Goal: Communication & Community: Answer question/provide support

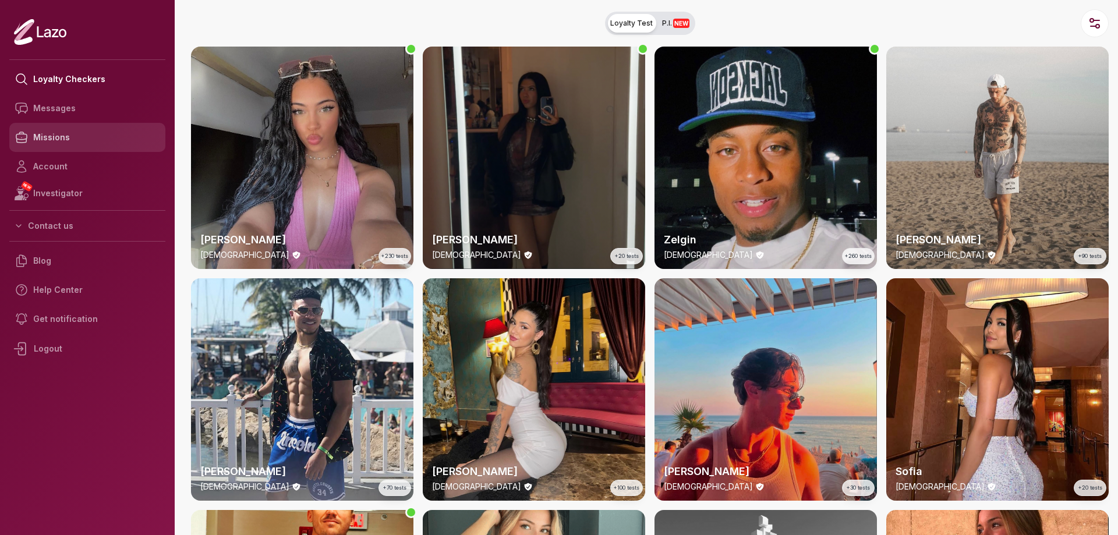
click at [52, 140] on link "Missions" at bounding box center [87, 137] width 156 height 29
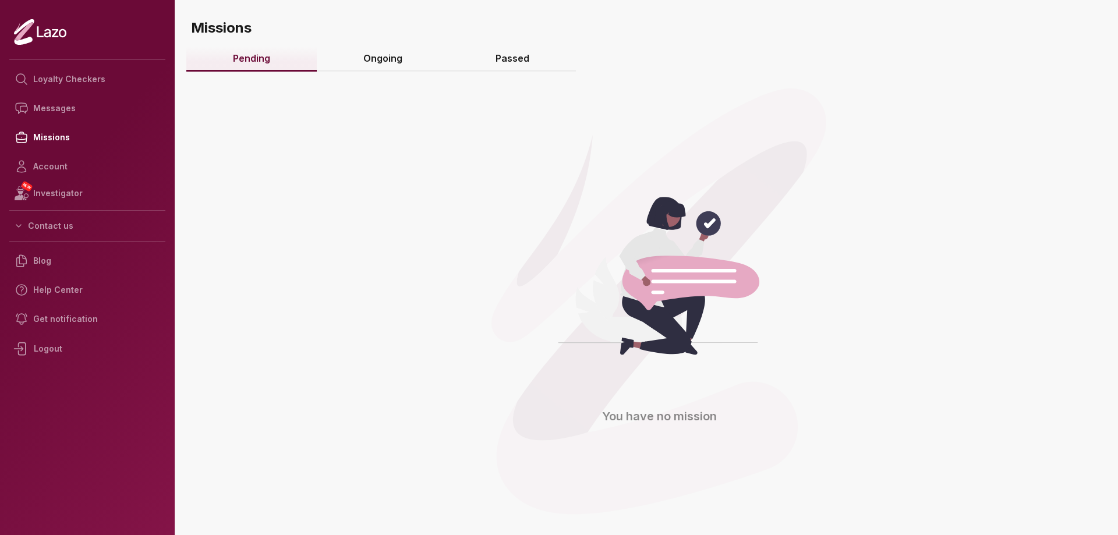
click at [381, 61] on link "Ongoing" at bounding box center [383, 59] width 132 height 25
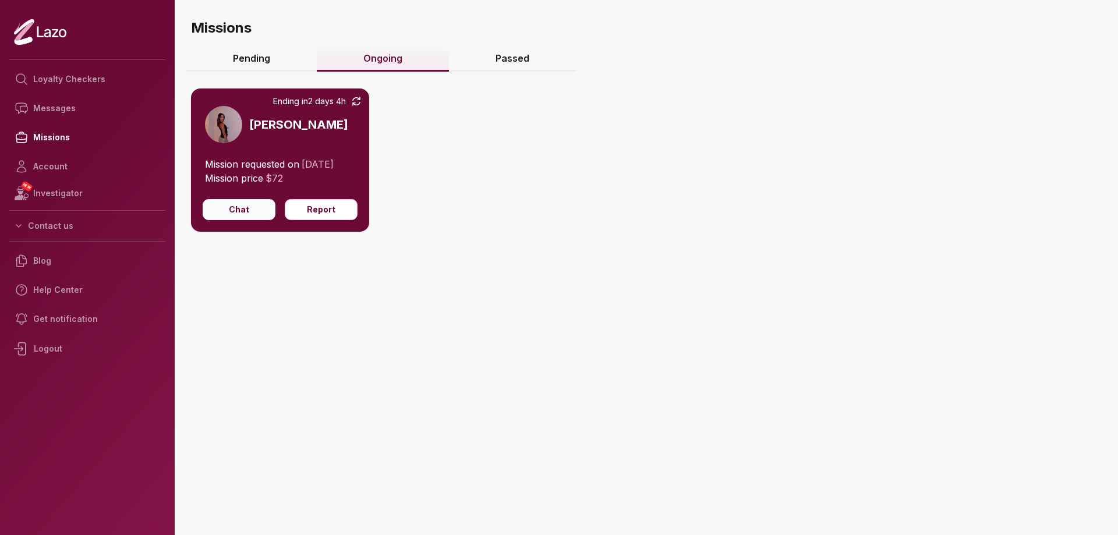
click at [234, 201] on button "Chat" at bounding box center [239, 209] width 73 height 21
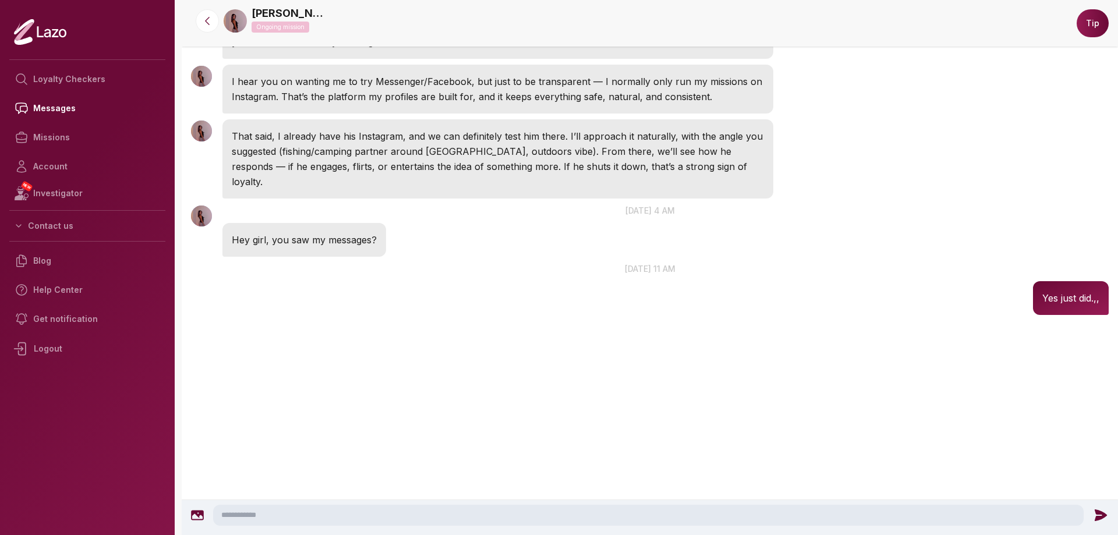
scroll to position [1634, 0]
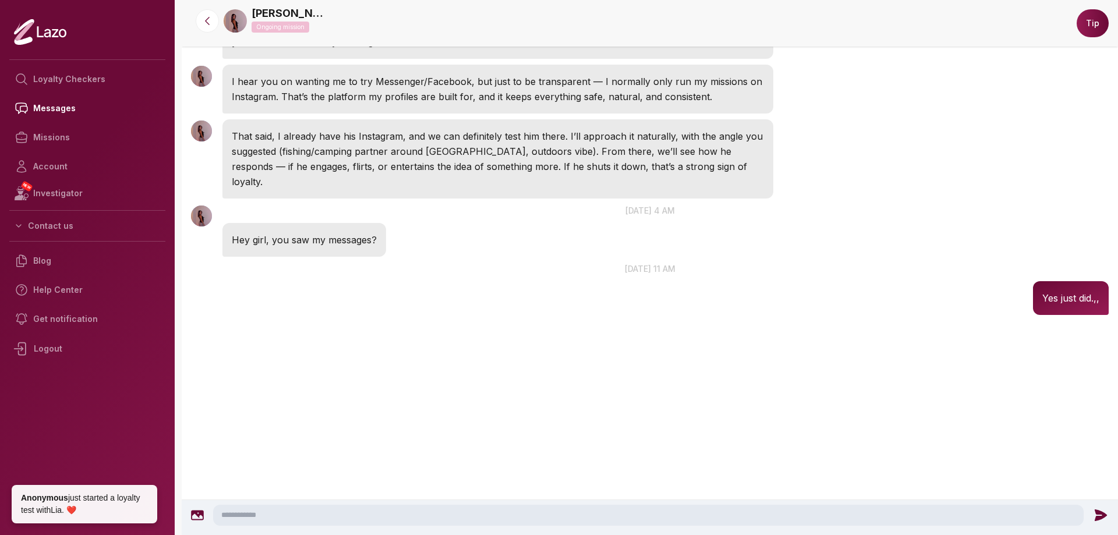
click at [303, 510] on textarea at bounding box center [648, 515] width 871 height 21
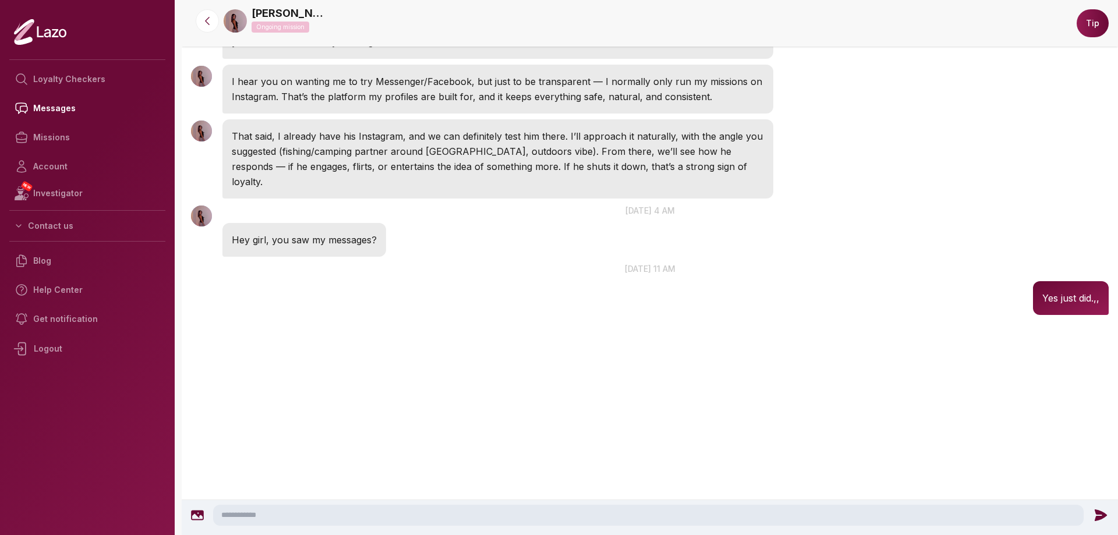
click at [1101, 29] on button "Tip" at bounding box center [1093, 23] width 32 height 28
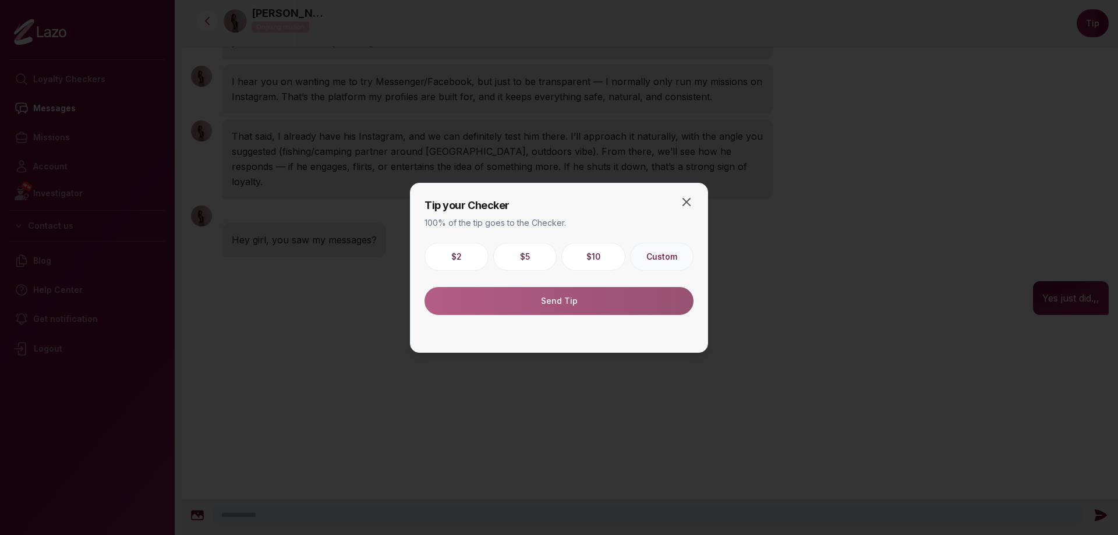
click at [663, 249] on button "Custom" at bounding box center [662, 257] width 64 height 28
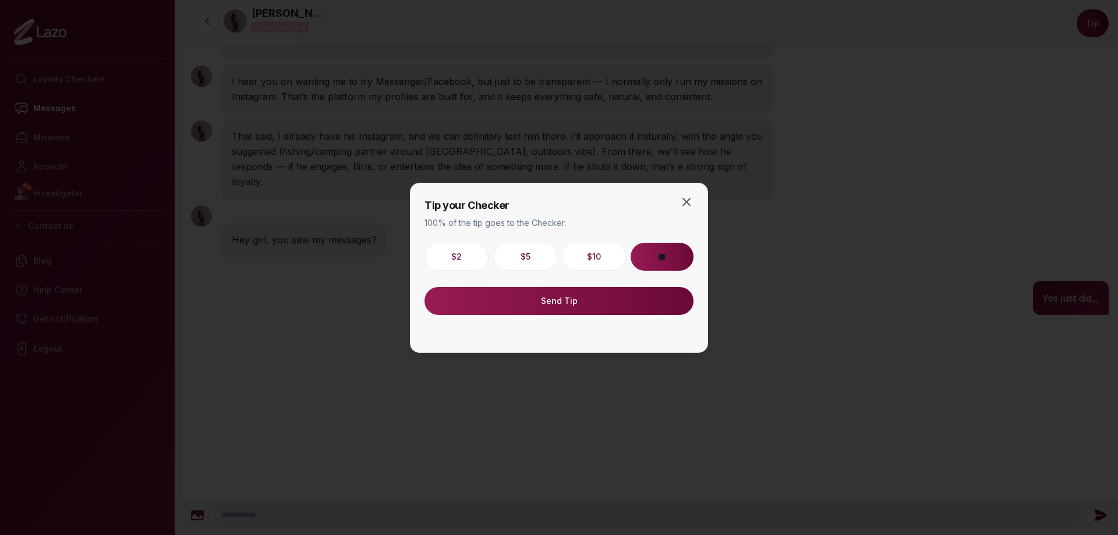
type input "**"
click at [572, 295] on button "Send Tip" at bounding box center [559, 301] width 269 height 28
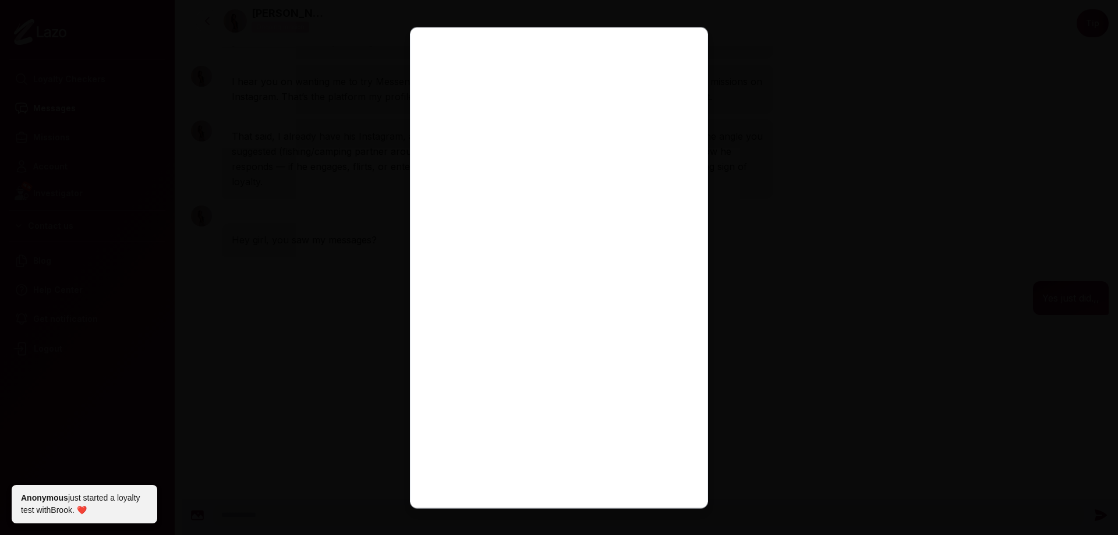
scroll to position [169, 0]
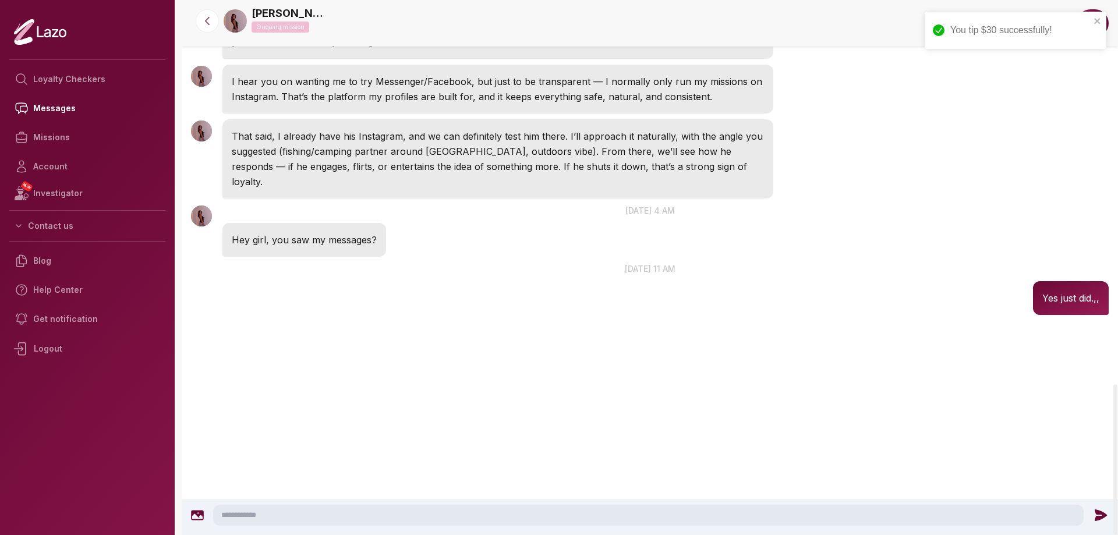
scroll to position [1491, 0]
click at [341, 519] on textarea at bounding box center [648, 515] width 871 height 21
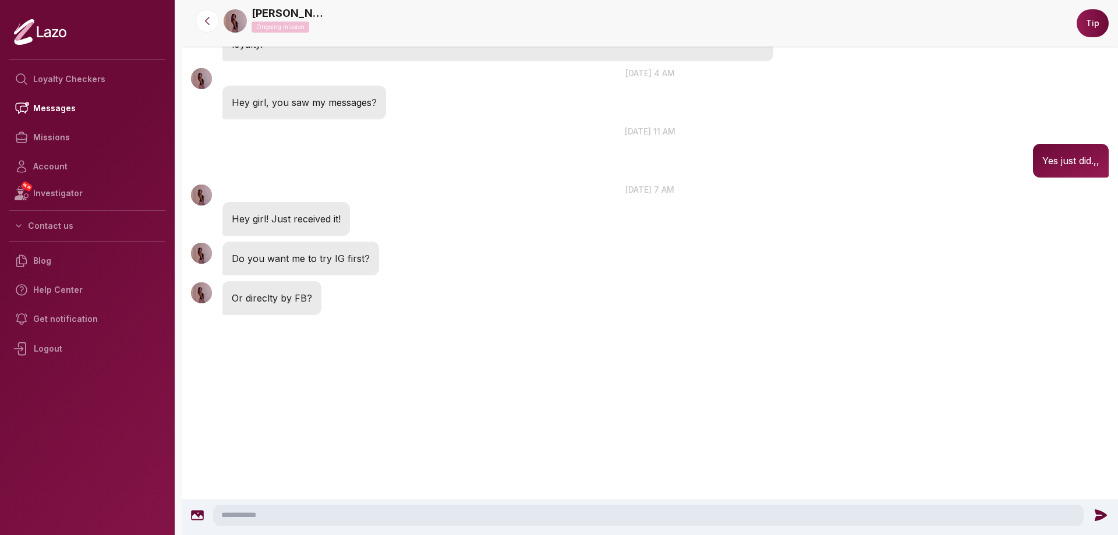
scroll to position [1629, 0]
type textarea "*"
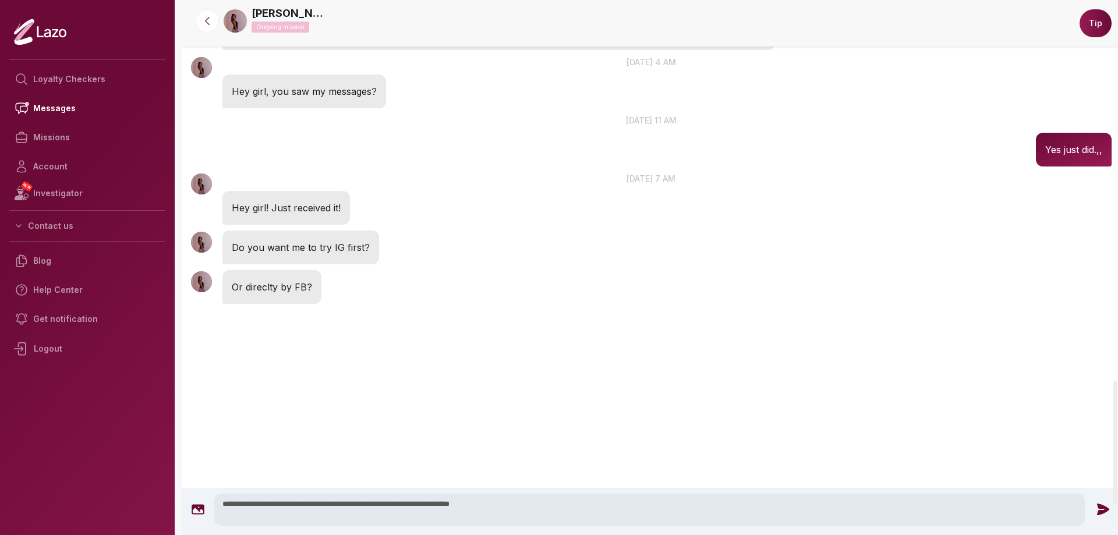
type textarea "**********"
click at [1096, 511] on icon at bounding box center [1102, 509] width 15 height 15
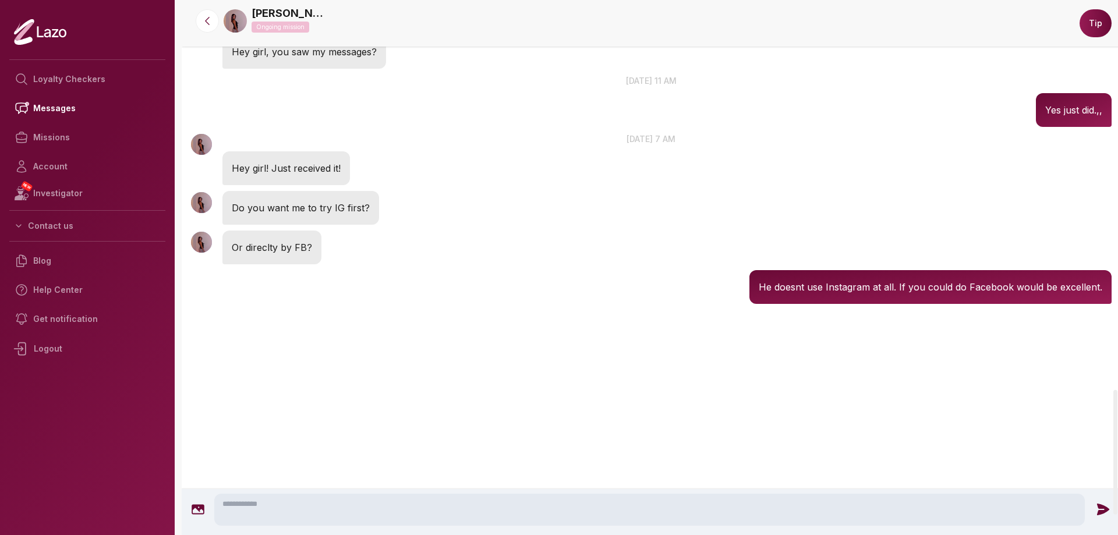
scroll to position [1668, 0]
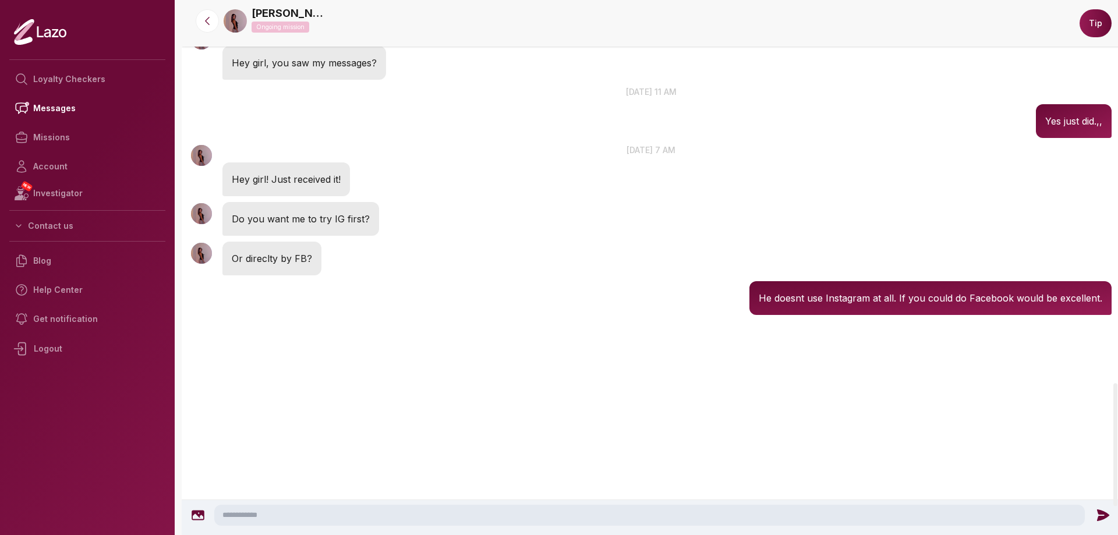
click at [666, 318] on div "Lisa 7:08 AM He doesnt use Instagram at all. If you could do Facebook would be …" at bounding box center [651, 298] width 939 height 40
click at [558, 512] on textarea at bounding box center [649, 515] width 871 height 21
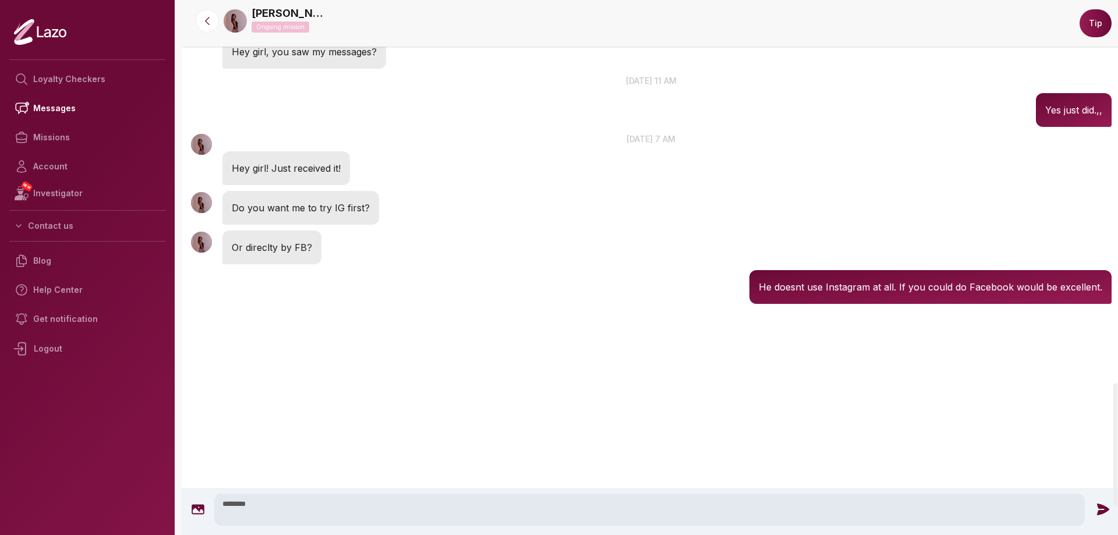
type textarea "*******"
click at [1098, 516] on icon at bounding box center [1102, 509] width 15 height 15
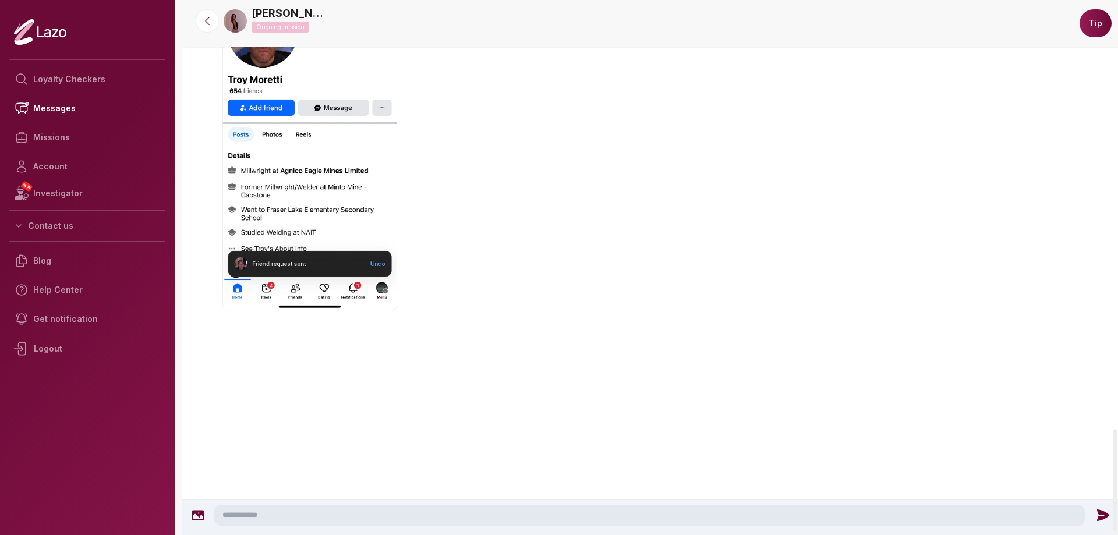
scroll to position [2274, 0]
click at [289, 512] on textarea at bounding box center [649, 515] width 871 height 21
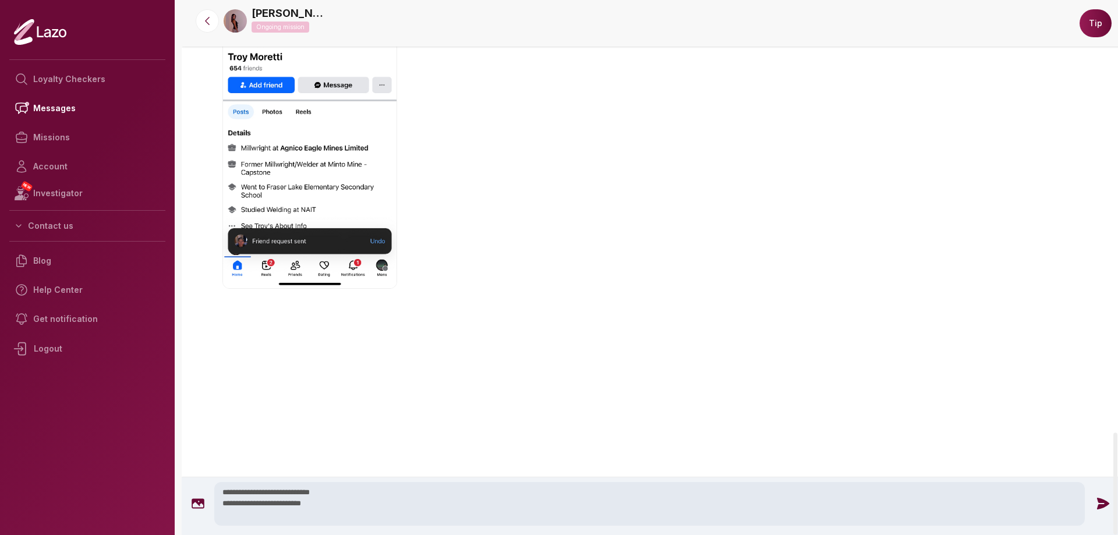
type textarea "**********"
click at [1096, 506] on icon at bounding box center [1102, 503] width 15 height 15
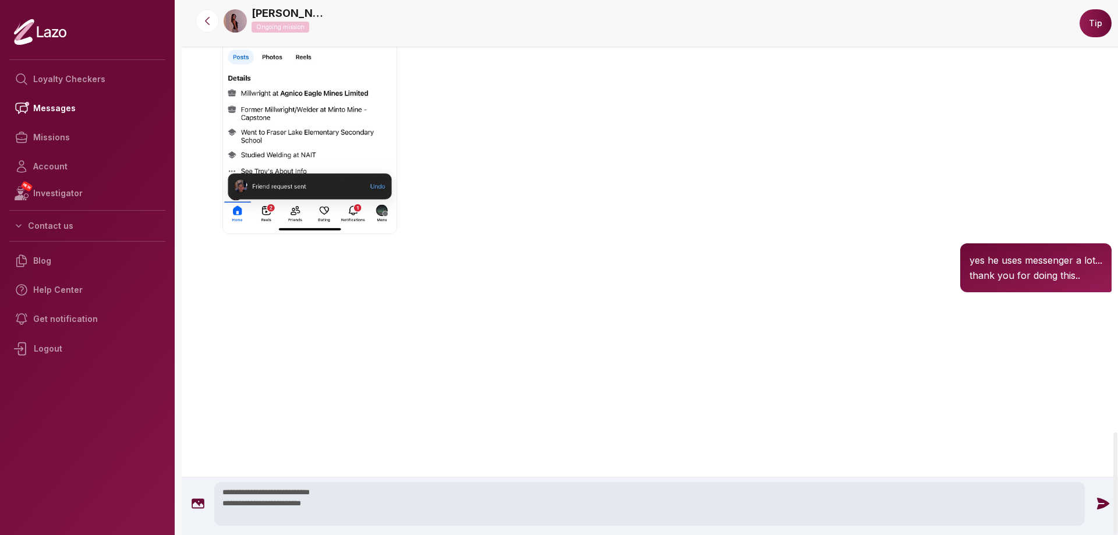
scroll to position [2205, 0]
